Goal: Information Seeking & Learning: Learn about a topic

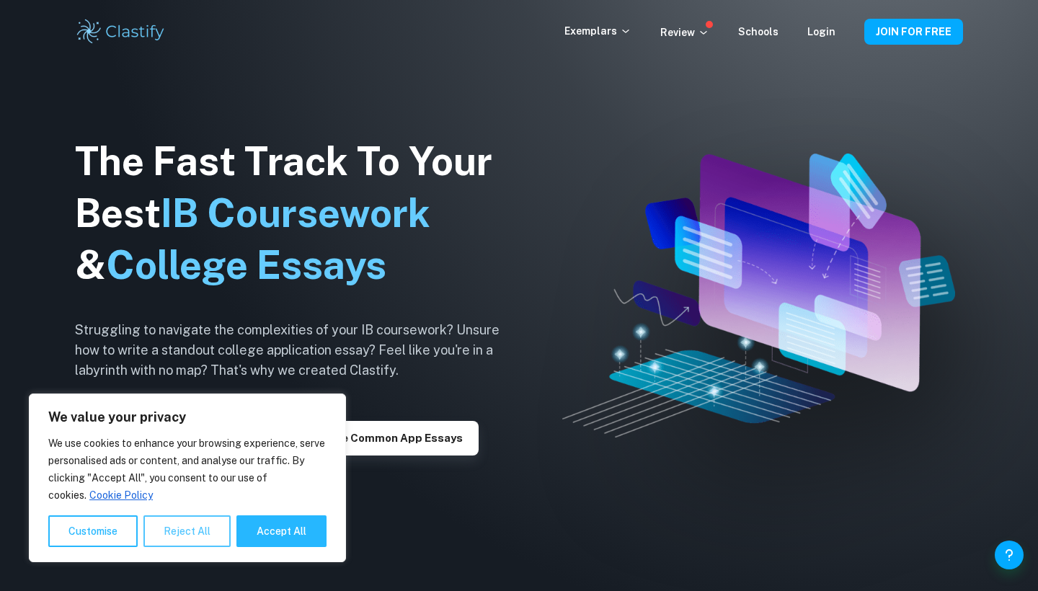
click at [188, 543] on button "Reject All" at bounding box center [186, 532] width 87 height 32
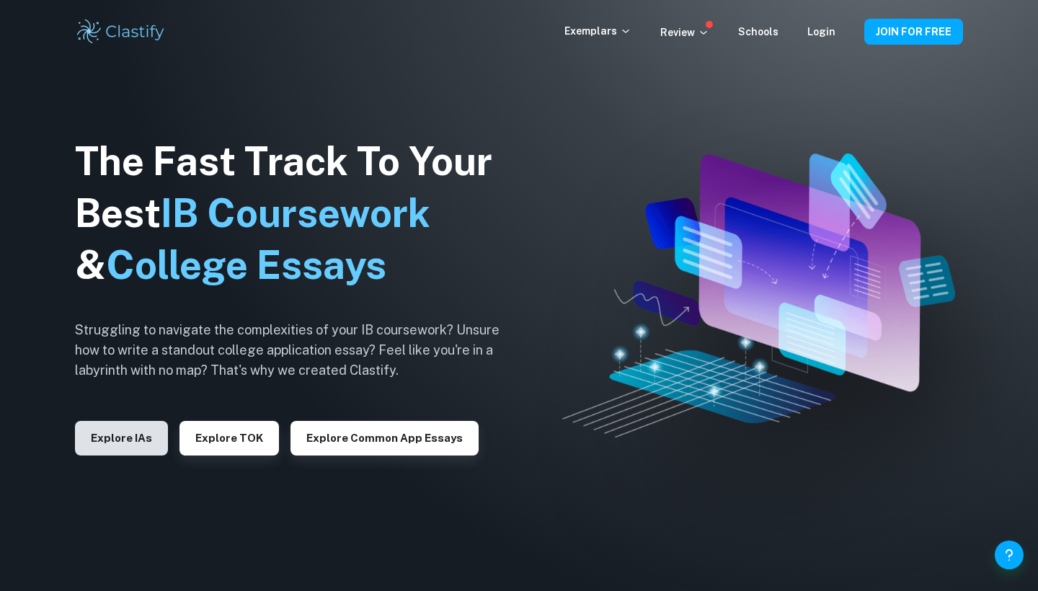
click at [124, 442] on button "Explore IAs" at bounding box center [121, 438] width 93 height 35
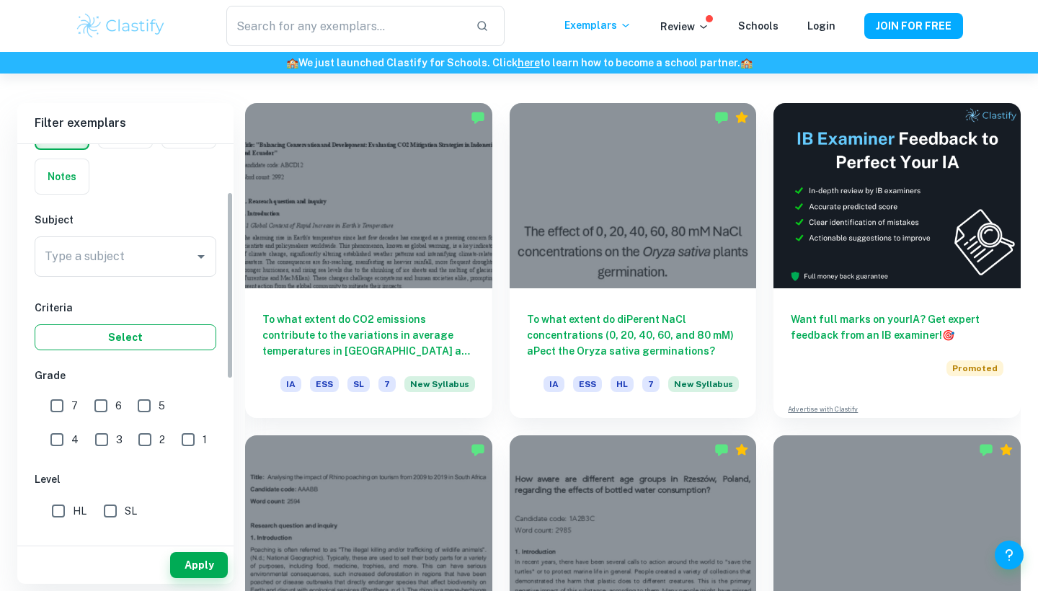
scroll to position [100, 0]
click at [199, 266] on div "Type a subject" at bounding box center [126, 254] width 182 height 40
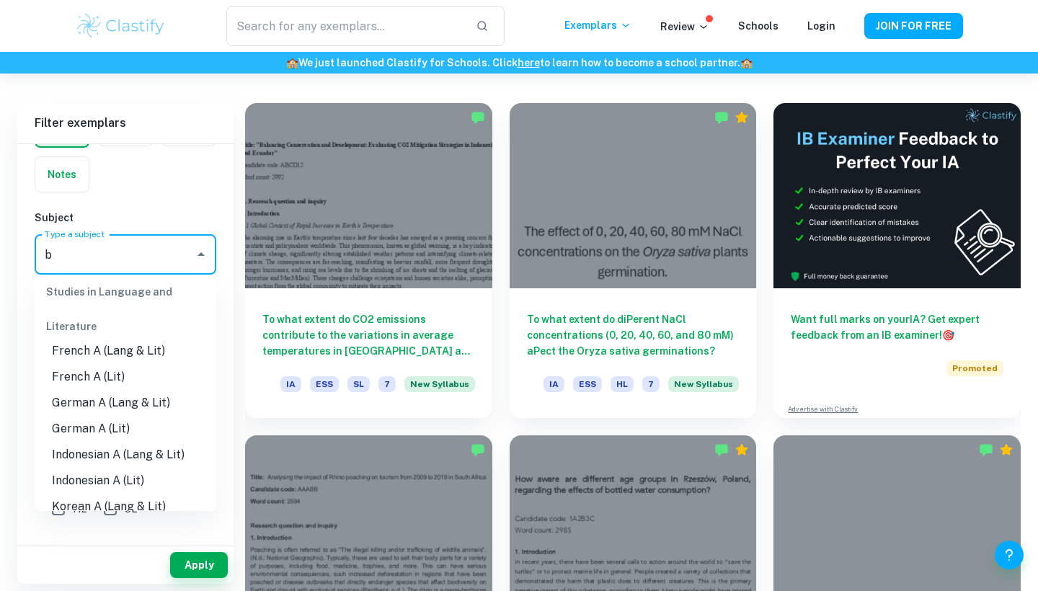
scroll to position [0, 0]
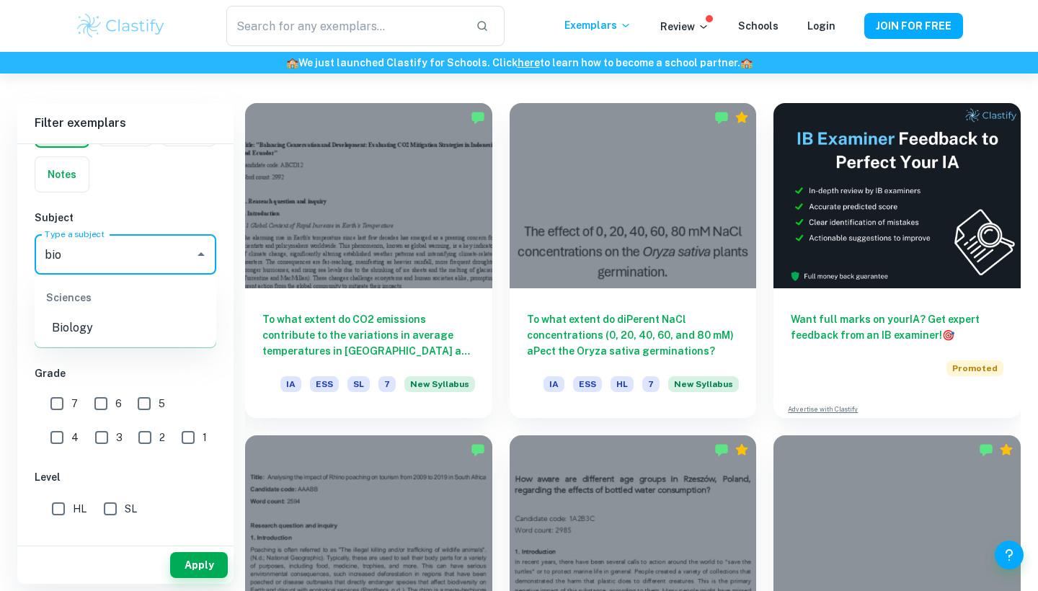
click at [120, 324] on li "Biology" at bounding box center [126, 328] width 182 height 26
type input "Biology"
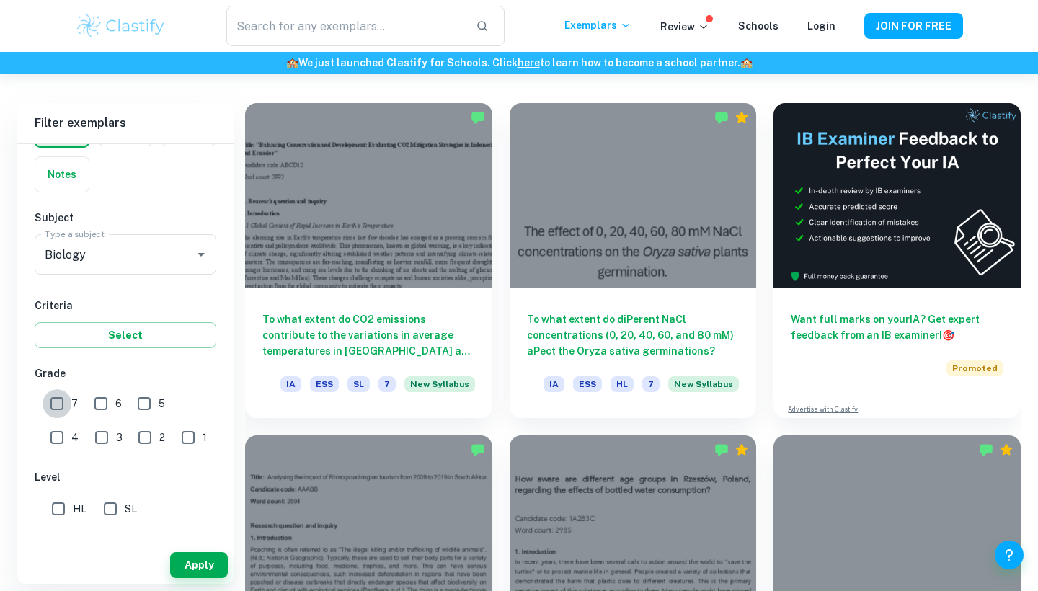
click at [58, 401] on input "7" at bounding box center [57, 403] width 29 height 29
checkbox input "true"
click at [98, 405] on input "6" at bounding box center [101, 403] width 29 height 29
checkbox input "true"
click at [112, 508] on input "SL" at bounding box center [110, 509] width 29 height 29
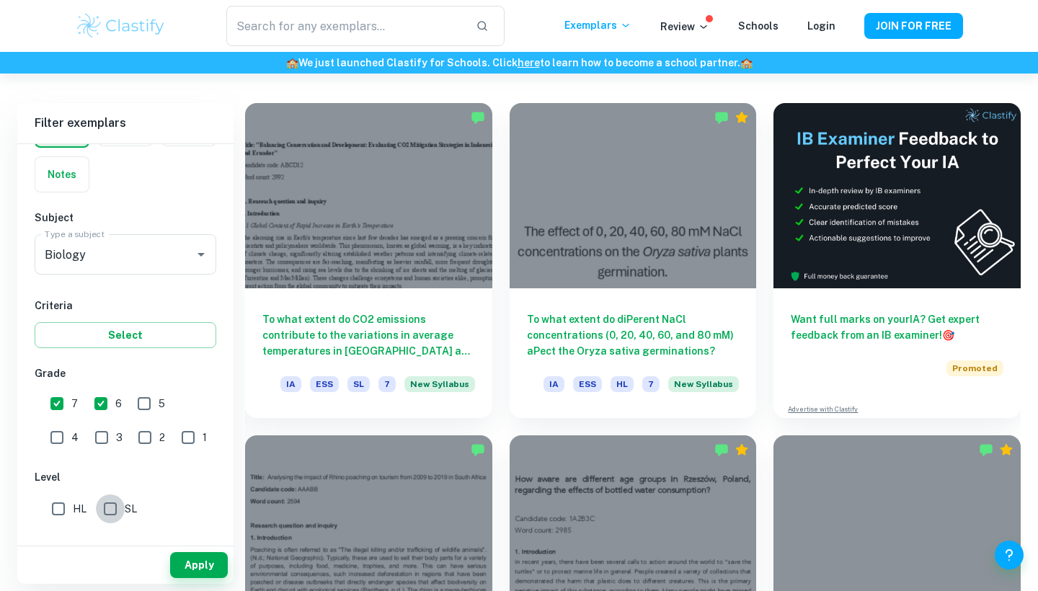
checkbox input "true"
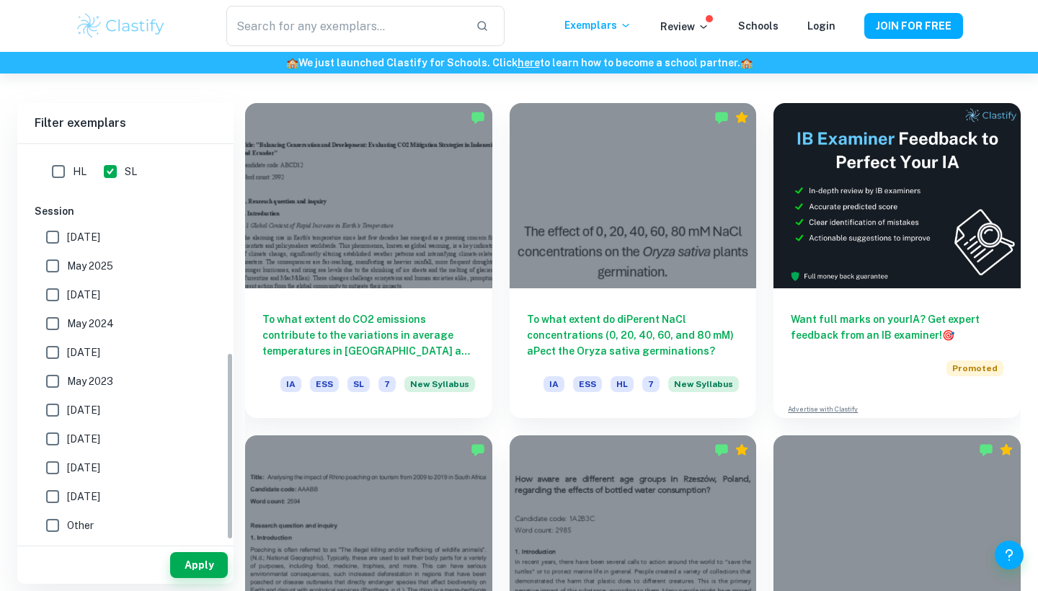
scroll to position [438, 0]
click at [190, 568] on button "Apply" at bounding box center [199, 565] width 58 height 26
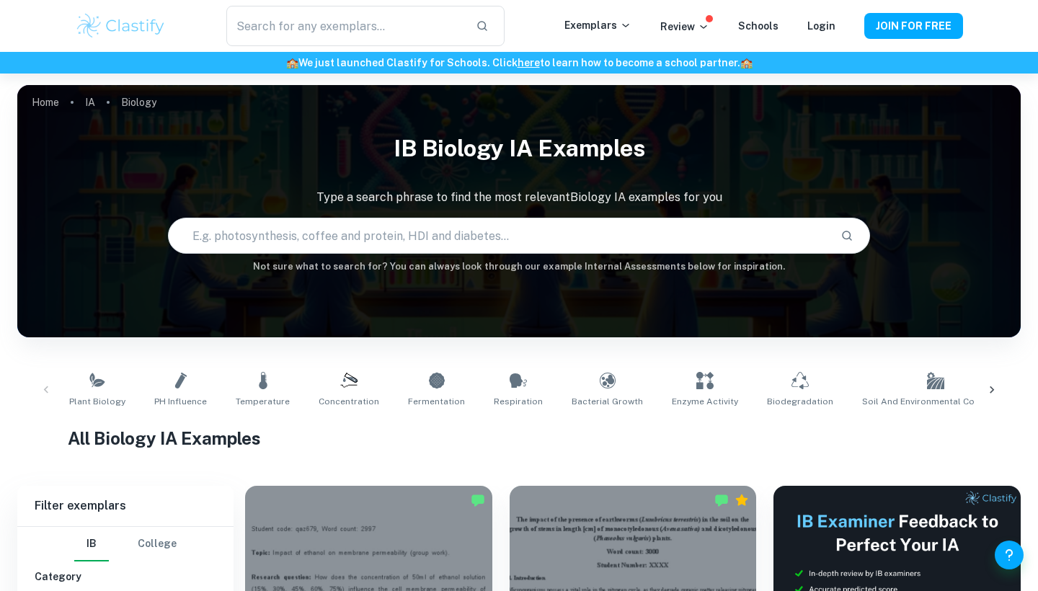
scroll to position [327, 0]
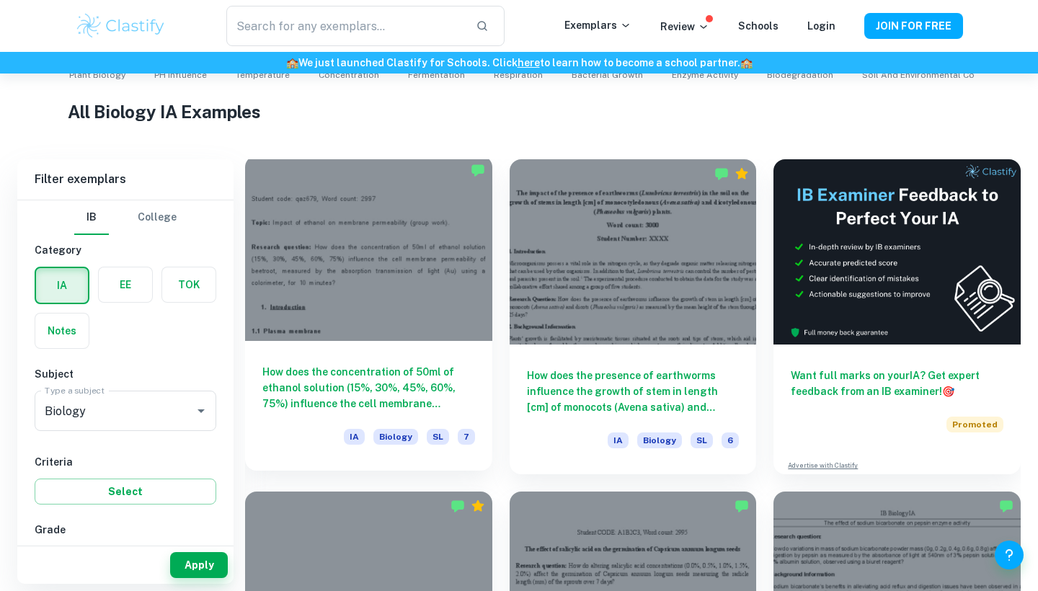
click at [377, 215] on div at bounding box center [368, 248] width 247 height 185
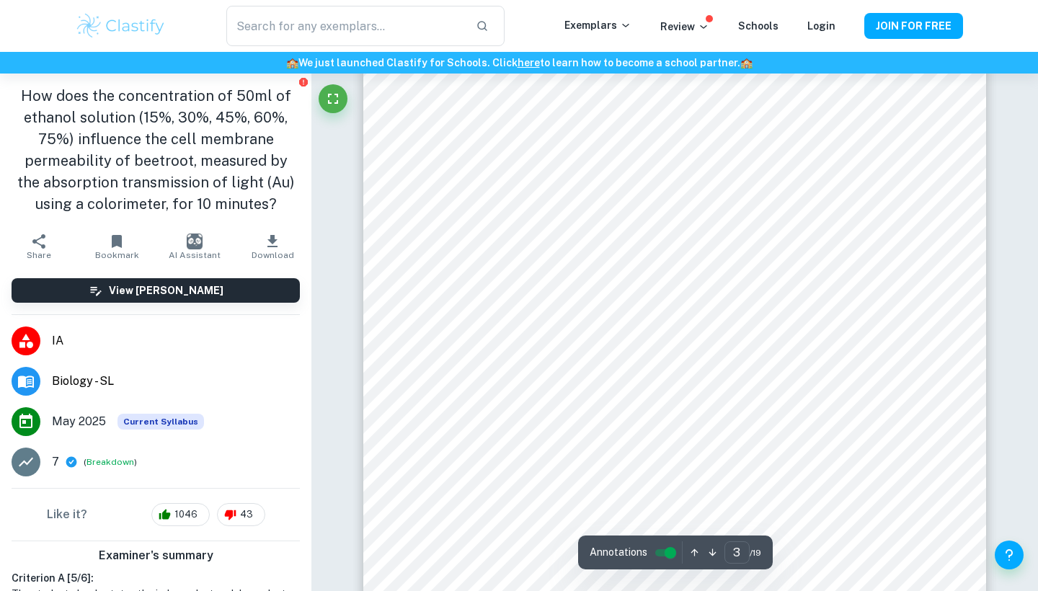
scroll to position [2146, 0]
click at [862, 1] on div "​ Exemplars Review Schools Login JOIN FOR FREE" at bounding box center [519, 26] width 1038 height 52
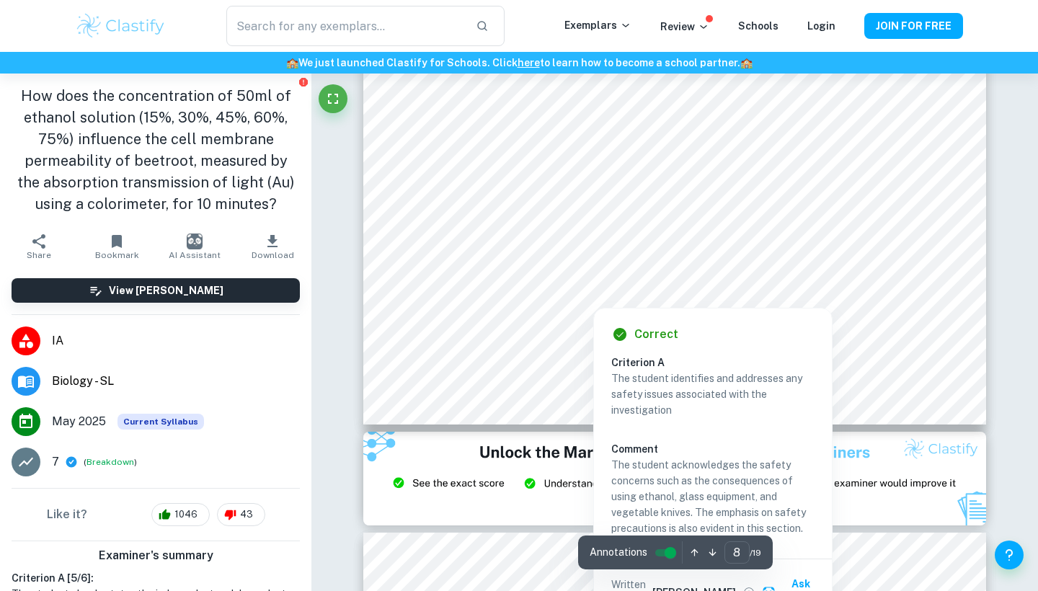
scroll to position [6968, 1]
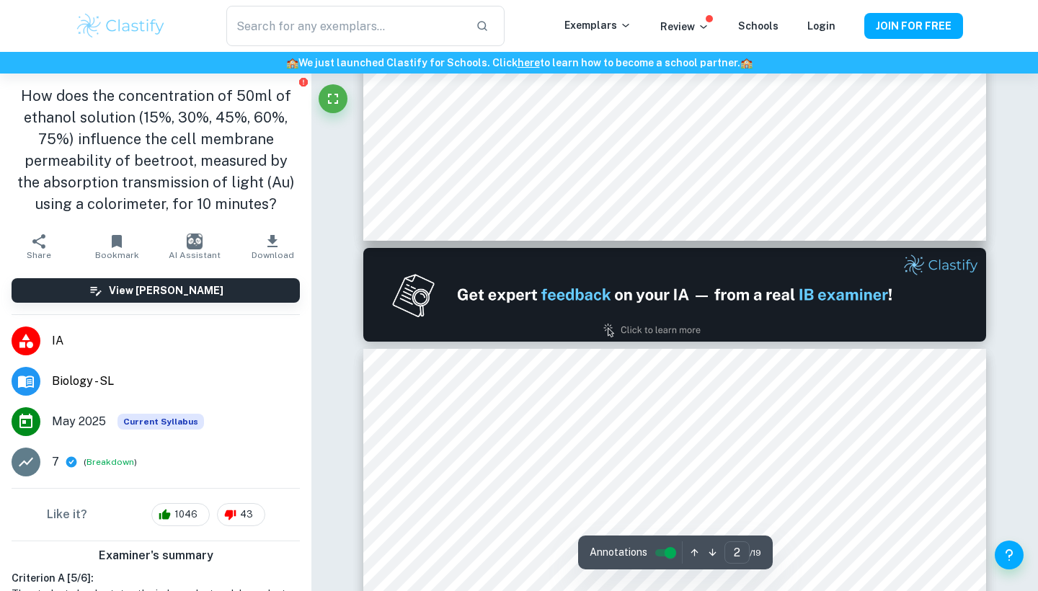
type input "1"
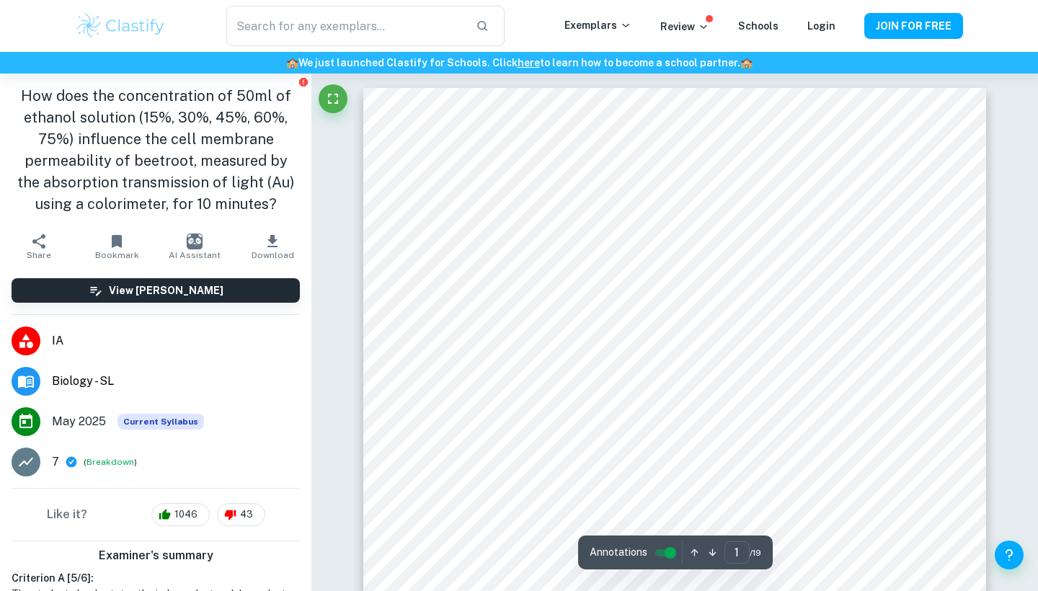
scroll to position [0, 0]
